Goal: Communication & Community: Participate in discussion

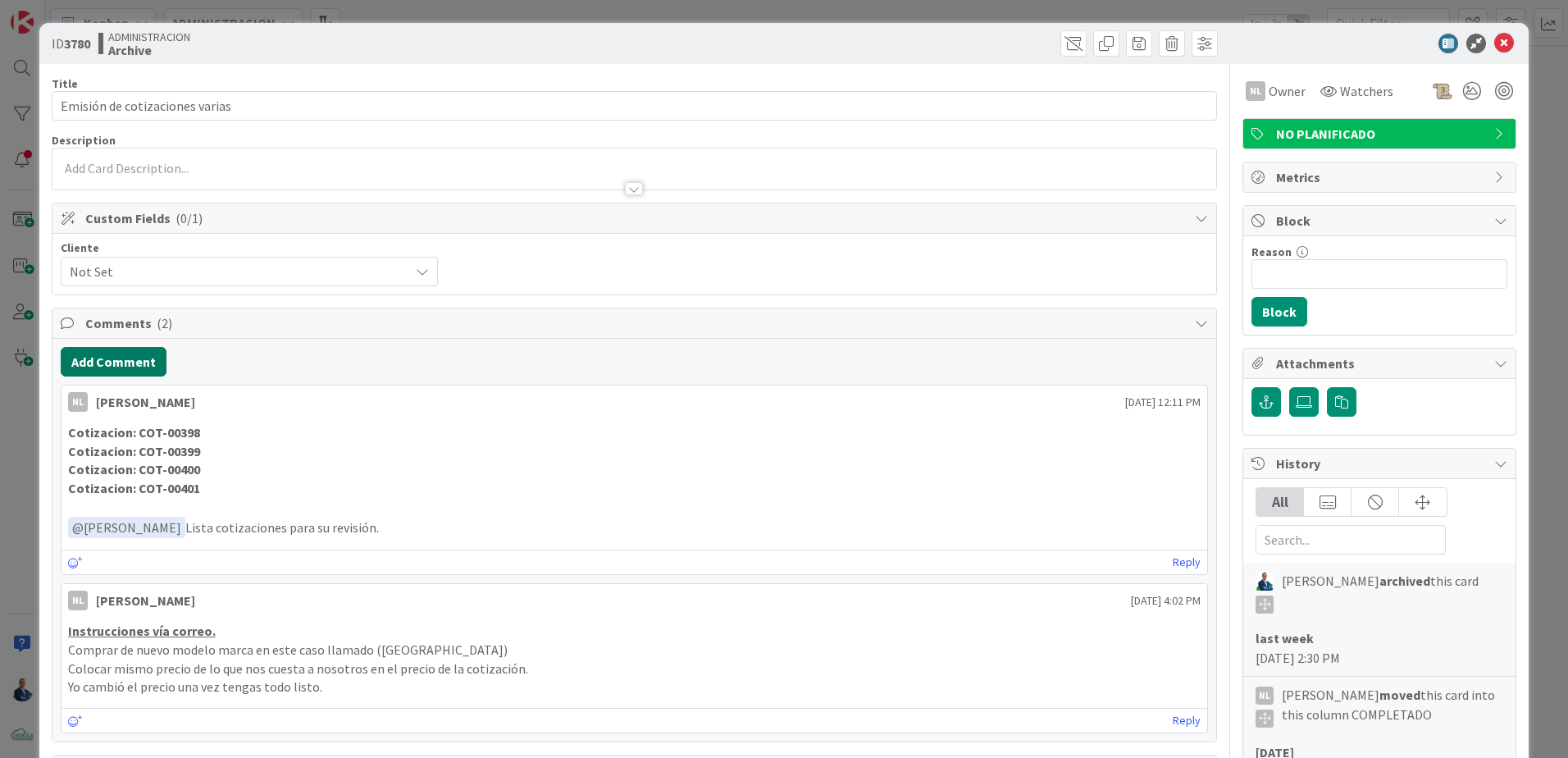
click at [138, 353] on button "Add Comment" at bounding box center [114, 361] width 106 height 29
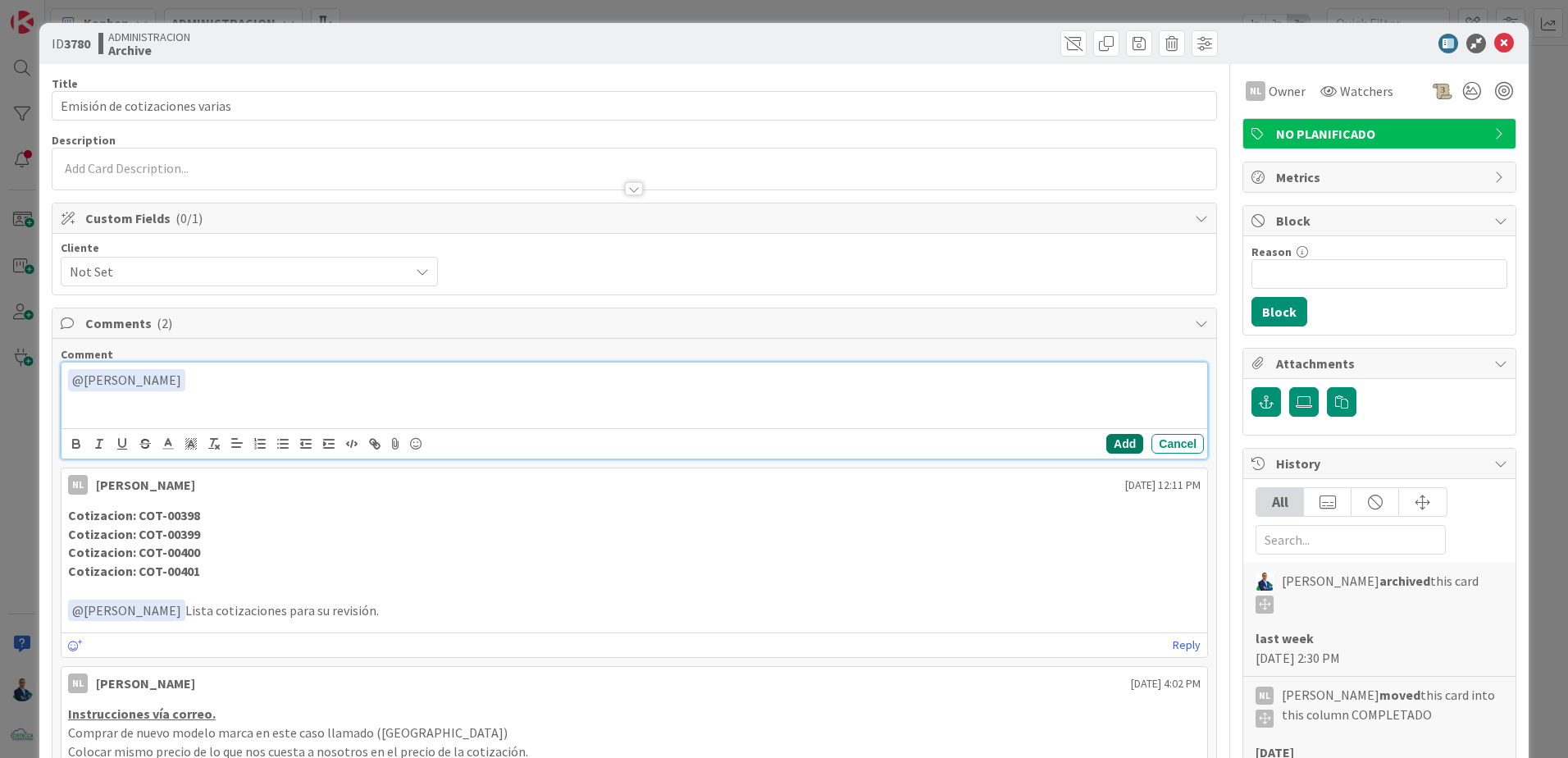
click at [1116, 443] on button "Add" at bounding box center [1125, 443] width 37 height 20
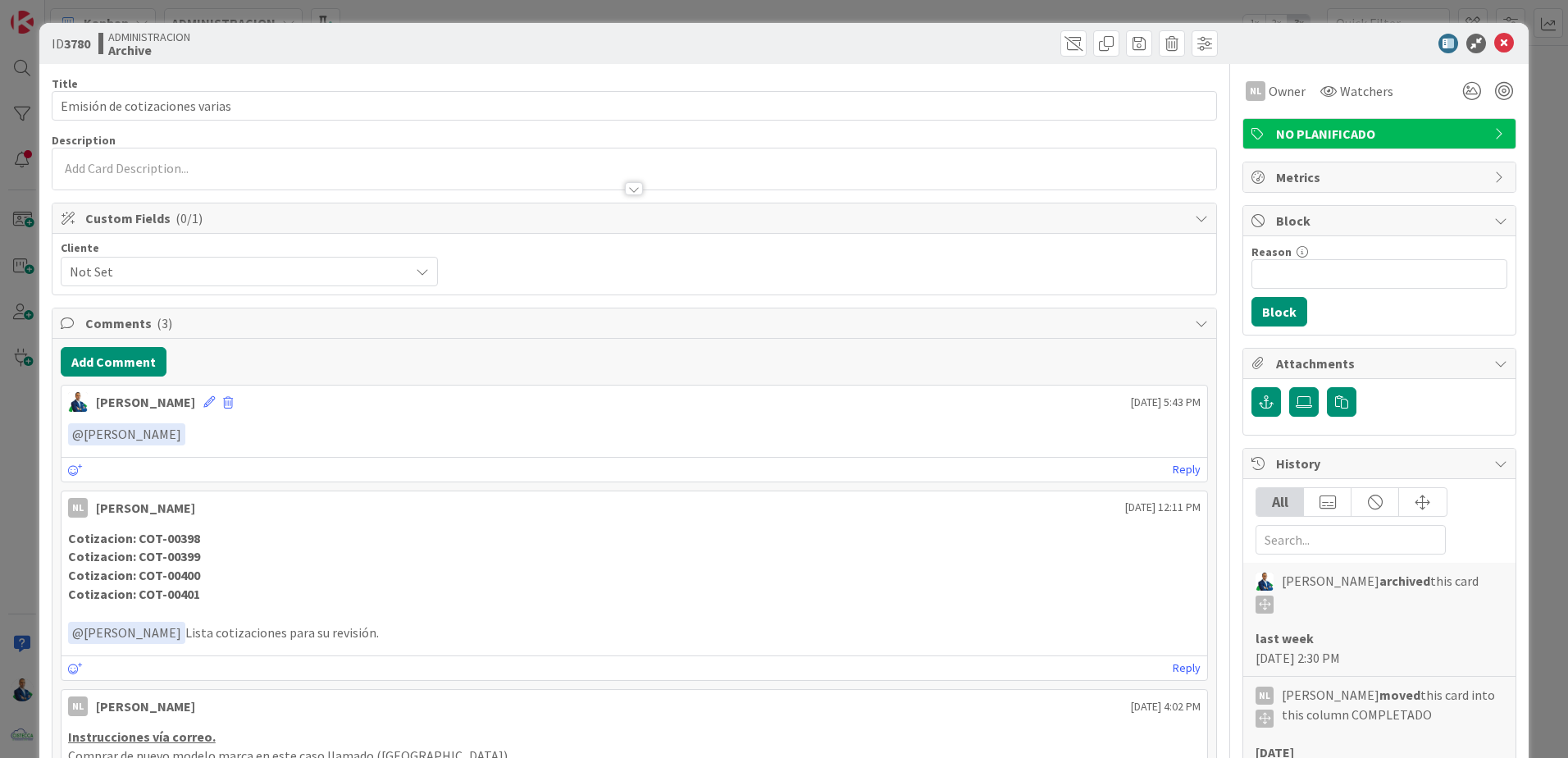
click at [1537, 283] on div "ID 3780 ADMINISTRACION Archive Title 31 / 128 Emisión de cotizaciones varias De…" at bounding box center [784, 379] width 1568 height 758
